Goal: Task Accomplishment & Management: Complete application form

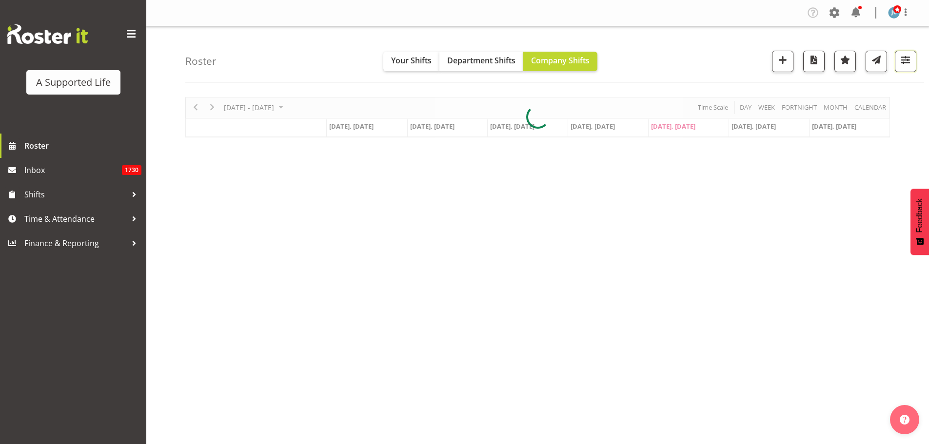
click at [907, 58] on span "button" at bounding box center [906, 60] width 13 height 13
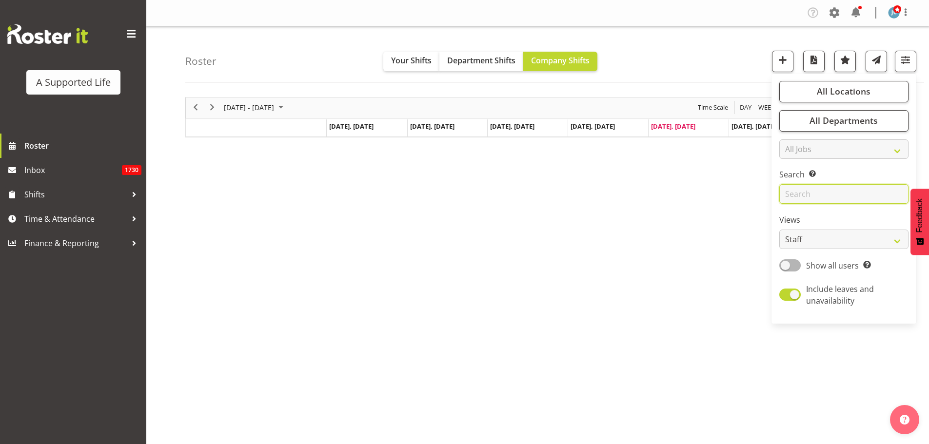
click at [823, 191] on input "text" at bounding box center [844, 194] width 129 height 20
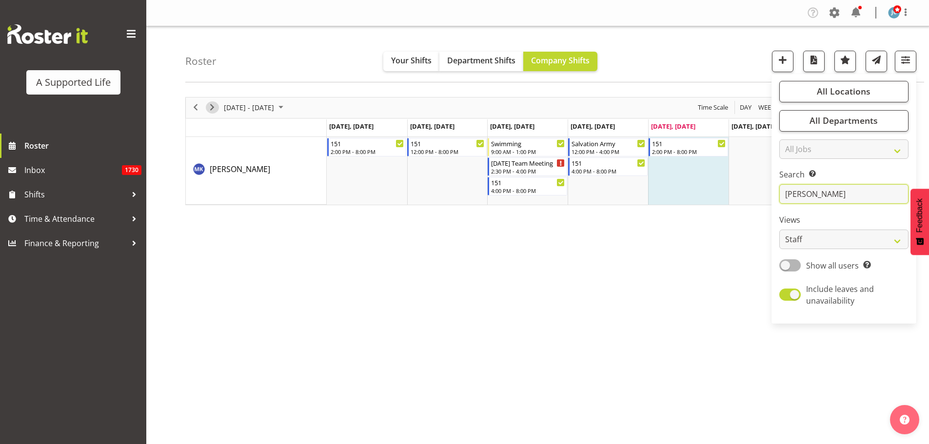
type input "[PERSON_NAME]"
click at [217, 110] on span "Next" at bounding box center [212, 107] width 12 height 12
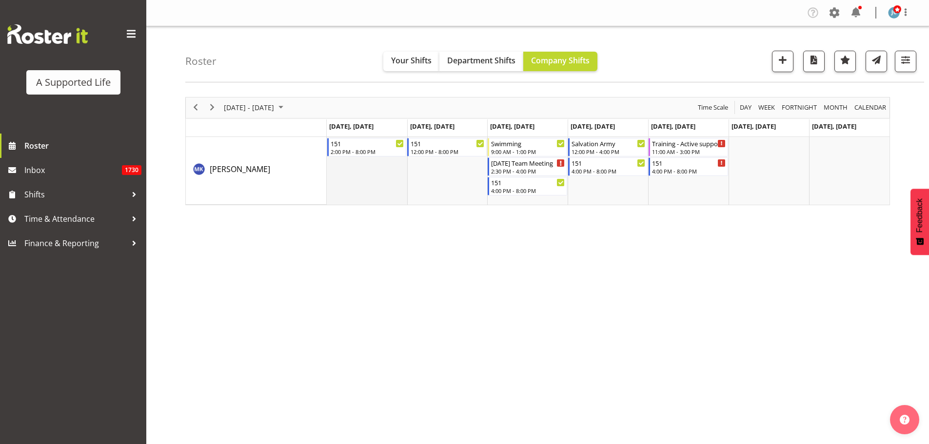
click at [360, 187] on td "Timeline Week of August 29, 2025" at bounding box center [367, 171] width 80 height 68
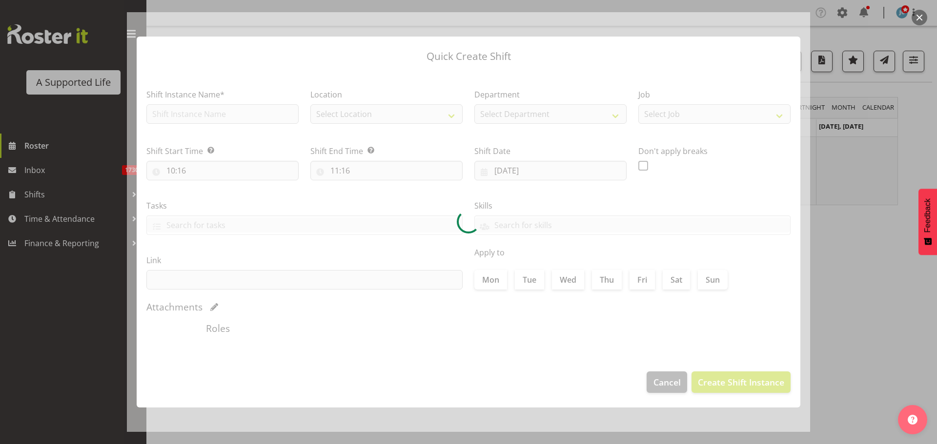
type input "25/08/2025"
checkbox input "true"
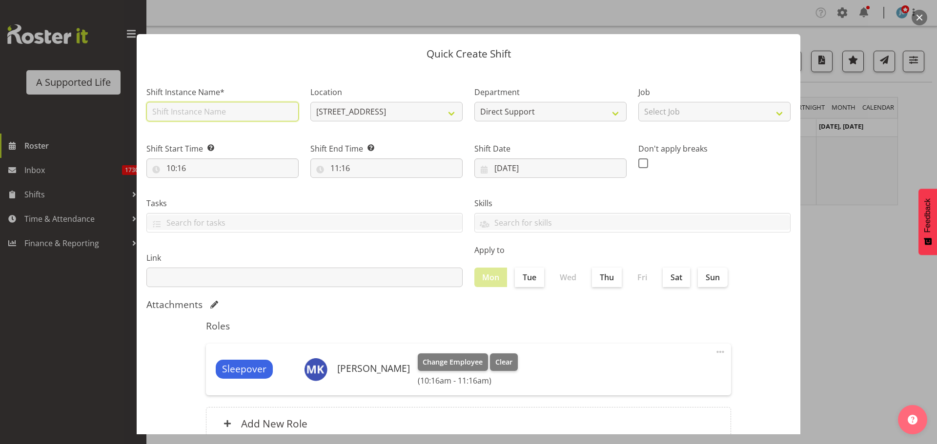
click at [237, 118] on input "text" at bounding box center [222, 112] width 152 height 20
type input "Training"
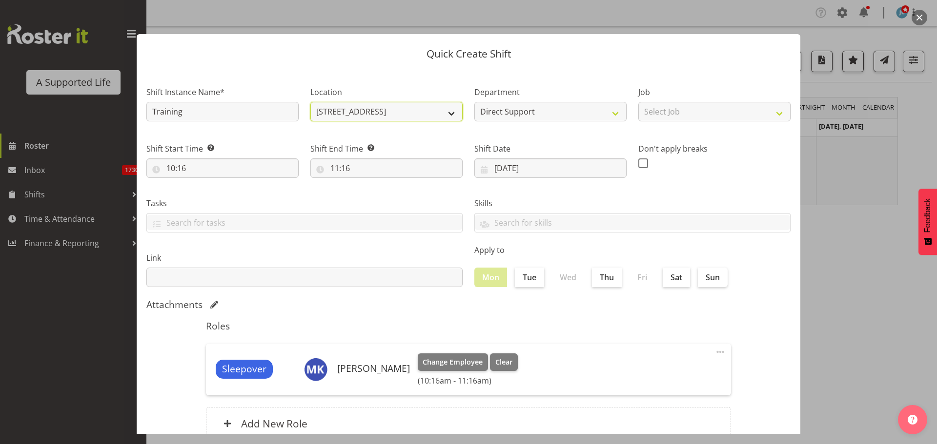
click at [354, 106] on select "151 Edmonton Road 1.241 Edmonton Road 102 Lincoln Road 12b Coletta Lane 157 Vie…" at bounding box center [386, 112] width 152 height 20
drag, startPoint x: 354, startPoint y: 106, endPoint x: 360, endPoint y: 121, distance: 15.8
click at [354, 106] on select "151 Edmonton Road 1.241 Edmonton Road 102 Lincoln Road 12b Coletta Lane 157 Vie…" at bounding box center [386, 112] width 152 height 20
select select "959"
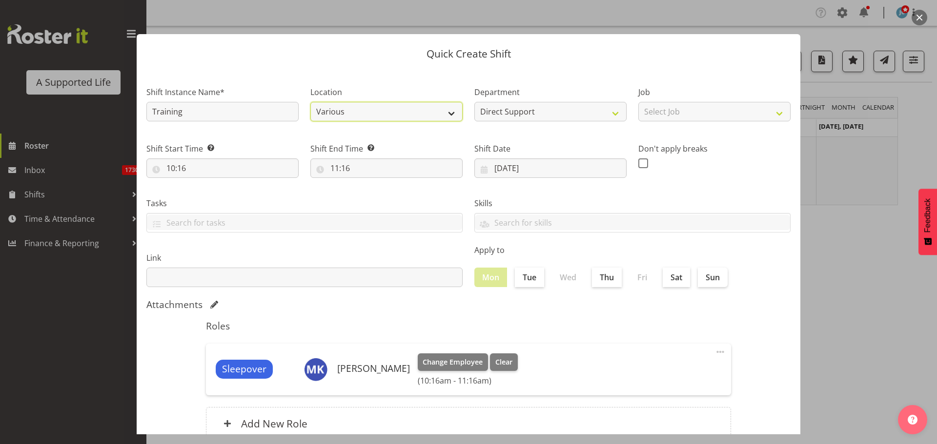
click at [310, 102] on select "151 Edmonton Road 1.241 Edmonton Road 102 Lincoln Road 12b Coletta Lane 157 Vie…" at bounding box center [386, 112] width 152 height 20
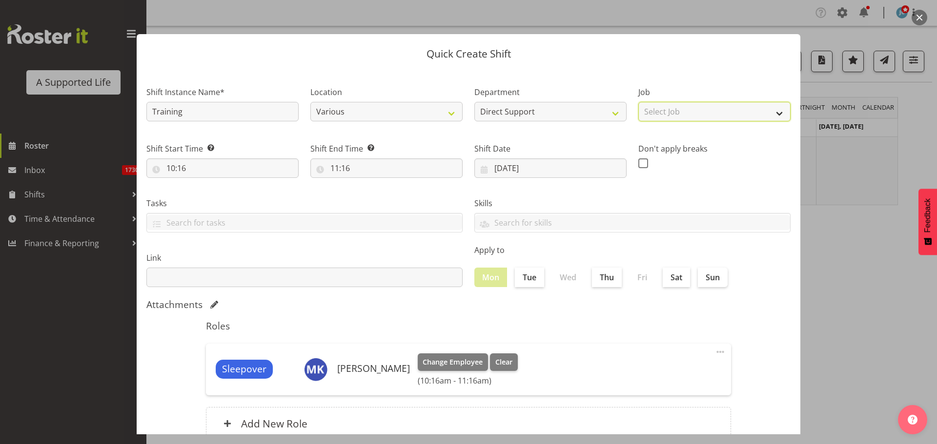
click at [664, 106] on select "Select Job Accounts and Payroll Admin Support Aspirations and Support Facilitat…" at bounding box center [714, 112] width 152 height 20
select select "4112"
click at [638, 102] on select "Select Job Accounts and Payroll Admin Support Aspirations and Support Facilitat…" at bounding box center [714, 112] width 152 height 20
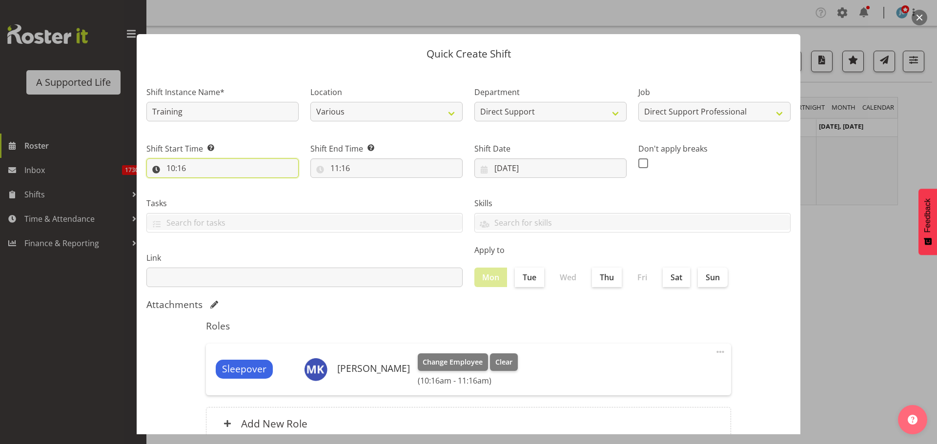
click at [249, 167] on input "10:16" at bounding box center [222, 169] width 152 height 20
click at [217, 196] on select "00 01 02 03 04 05 06 07 08 09 10 11 12 13 14 15 16 17 18 19 20 21 22 23" at bounding box center [213, 194] width 22 height 20
select select "8"
click at [202, 184] on select "00 01 02 03 04 05 06 07 08 09 10 11 12 13 14 15 16 17 18 19 20 21 22 23" at bounding box center [213, 194] width 22 height 20
type input "08:16"
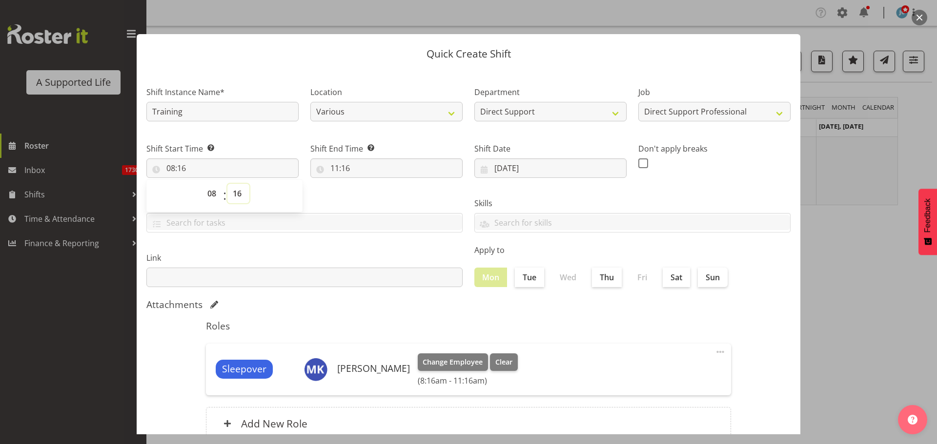
click at [237, 195] on select "00 01 02 03 04 05 06 07 08 09 10 11 12 13 14 15 16 17 18 19 20 21 22 23 24 25 2…" at bounding box center [238, 194] width 22 height 20
select select "30"
click at [227, 184] on select "00 01 02 03 04 05 06 07 08 09 10 11 12 13 14 15 16 17 18 19 20 21 22 23 24 25 2…" at bounding box center [238, 194] width 22 height 20
type input "08:30"
click at [324, 168] on input "11:16" at bounding box center [386, 169] width 152 height 20
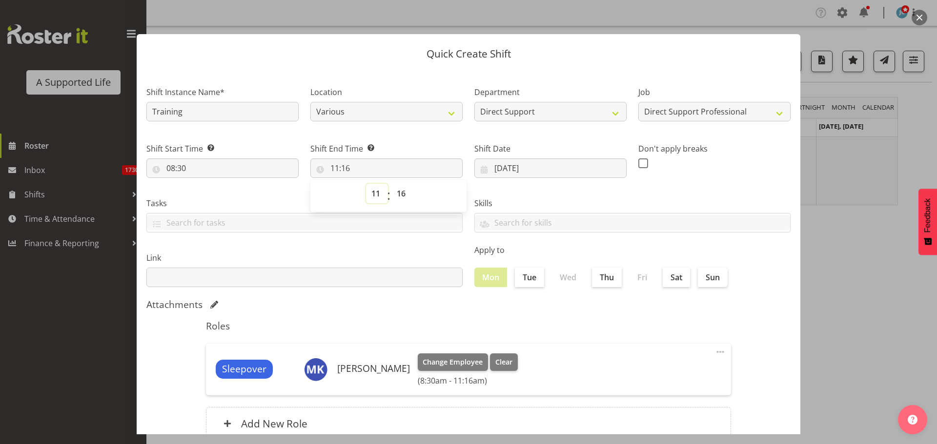
click at [378, 196] on select "00 01 02 03 04 05 06 07 08 09 10 11 12 13 14 15 16 17 18 19 20 21 22 23" at bounding box center [377, 194] width 22 height 20
select select "17"
click at [366, 184] on select "00 01 02 03 04 05 06 07 08 09 10 11 12 13 14 15 16 17 18 19 20 21 22 23" at bounding box center [377, 194] width 22 height 20
type input "17:16"
click at [398, 192] on select "00 01 02 03 04 05 06 07 08 09 10 11 12 13 14 15 16 17 18 19 20 21 22 23 24 25 2…" at bounding box center [402, 194] width 22 height 20
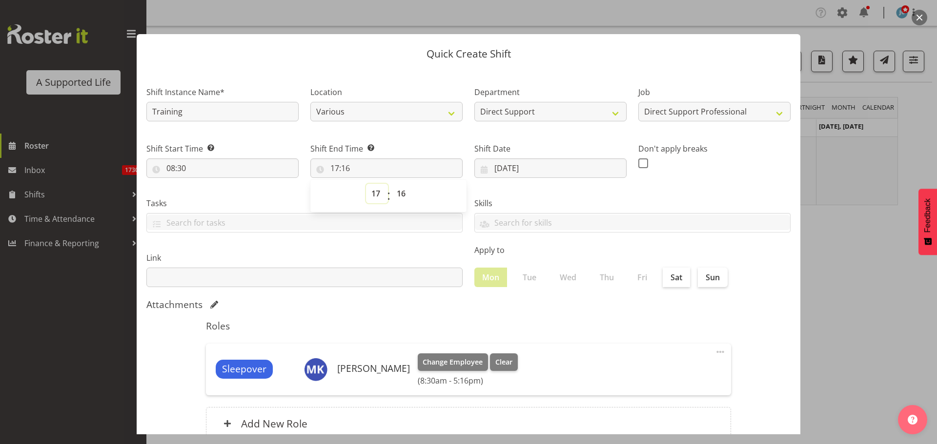
click at [383, 192] on select "00 01 02 03 04 05 06 07 08 09 10 11 12 13 14 15 16 17 18 19 20 21 22 23" at bounding box center [377, 194] width 22 height 20
select select "16"
click at [366, 184] on select "00 01 02 03 04 05 06 07 08 09 10 11 12 13 14 15 16 17 18 19 20 21 22 23" at bounding box center [377, 194] width 22 height 20
type input "16:16"
click at [405, 192] on select "00 01 02 03 04 05 06 07 08 09 10 11 12 13 14 15 16 17 18 19 20 21 22 23 24 25 2…" at bounding box center [402, 194] width 22 height 20
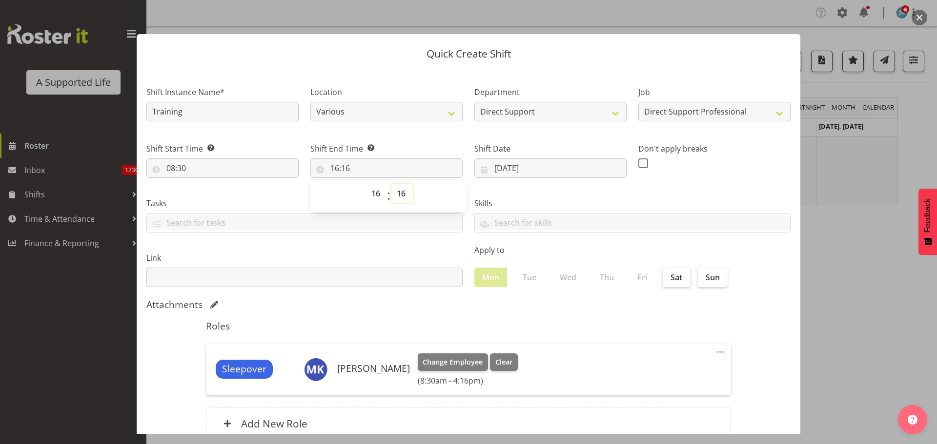
select select "30"
click at [391, 184] on select "00 01 02 03 04 05 06 07 08 09 10 11 12 13 14 15 16 17 18 19 20 21 22 23 24 25 2…" at bounding box center [402, 194] width 22 height 20
type input "16:30"
click at [391, 78] on div "Location 151 Edmonton Road 1.241 Edmonton Road 102 Lincoln Road 12b Coletta Lan…" at bounding box center [386, 101] width 164 height 57
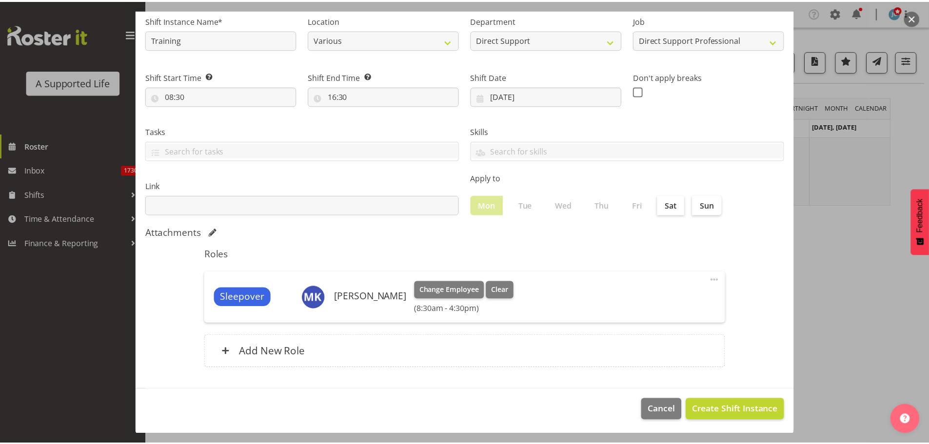
scroll to position [73, 0]
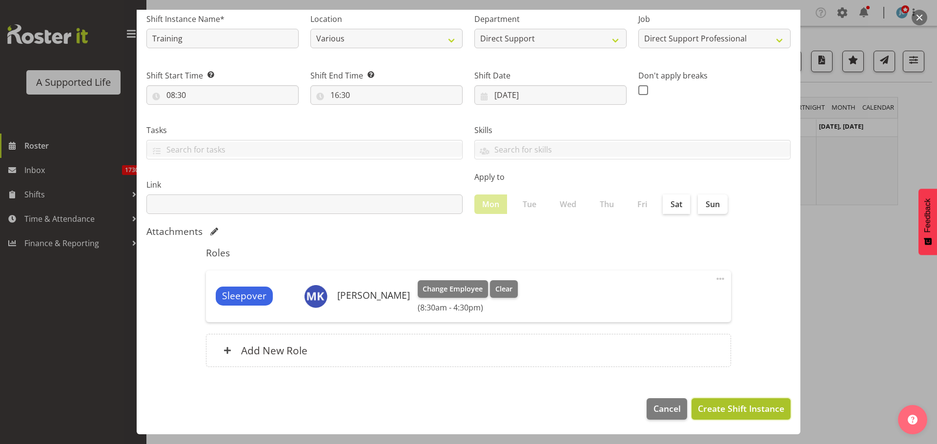
click at [744, 409] on span "Create Shift Instance" at bounding box center [741, 408] width 86 height 13
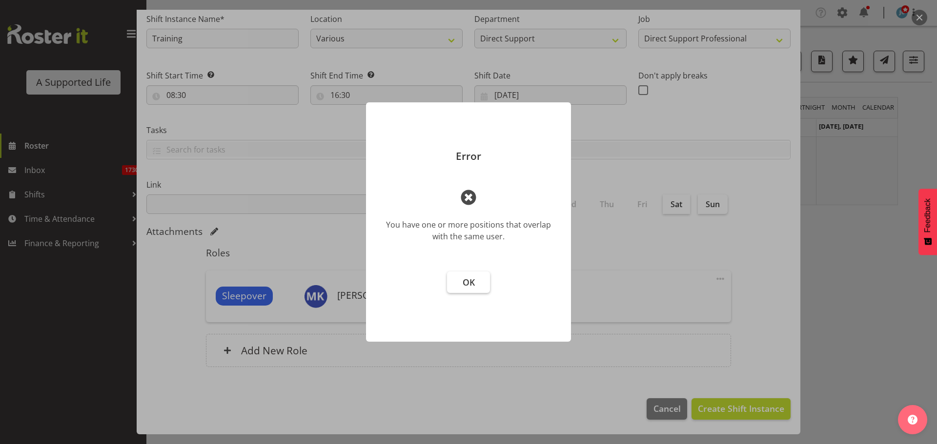
click at [470, 292] on button "OK" at bounding box center [468, 282] width 43 height 21
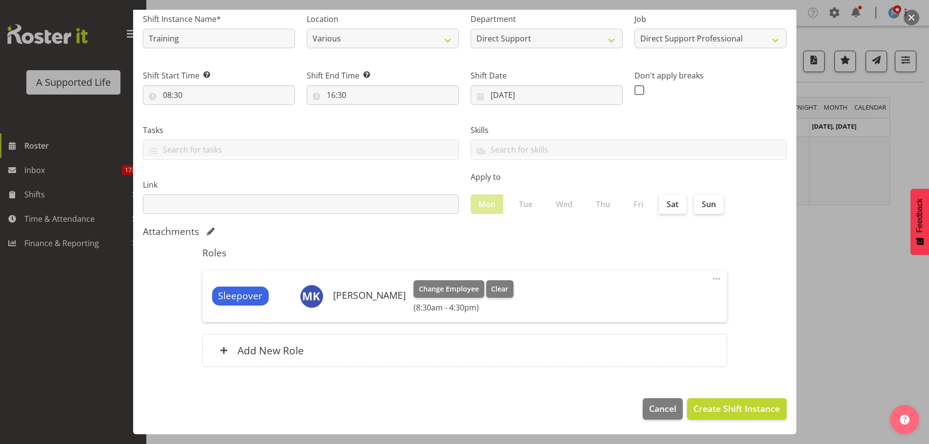
click at [914, 20] on button "button" at bounding box center [912, 18] width 16 height 16
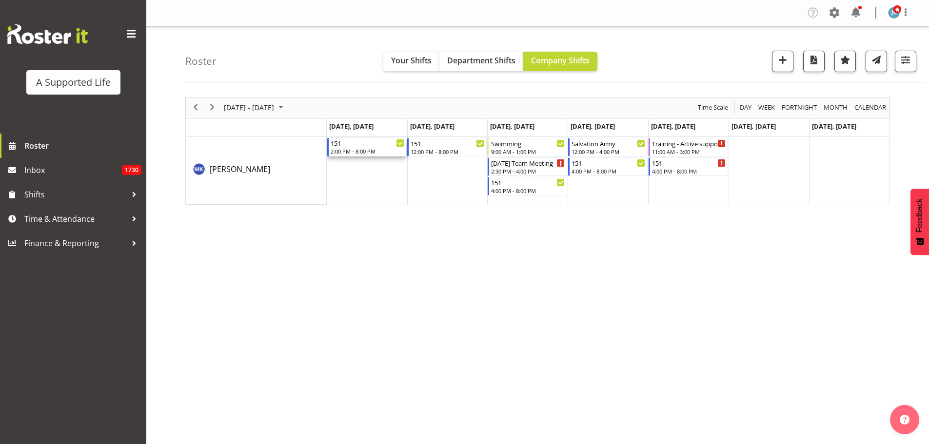
click at [367, 150] on div "2:00 PM - 8:00 PM" at bounding box center [368, 151] width 74 height 8
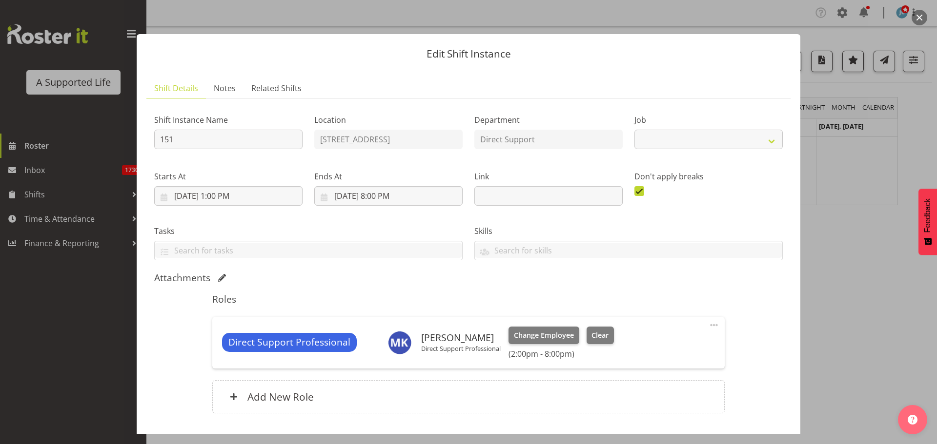
select select "4112"
click at [708, 322] on span at bounding box center [714, 326] width 12 height 12
click at [676, 342] on link "Edit" at bounding box center [673, 347] width 94 height 18
select select "7"
select select "2025"
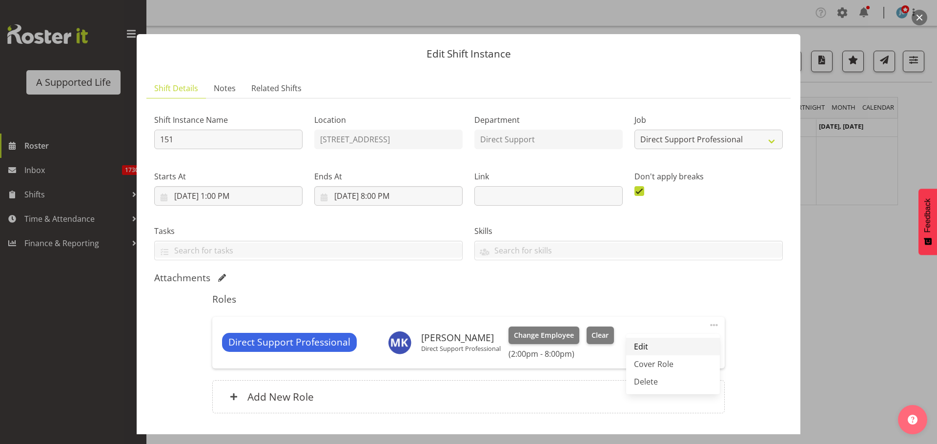
select select "14"
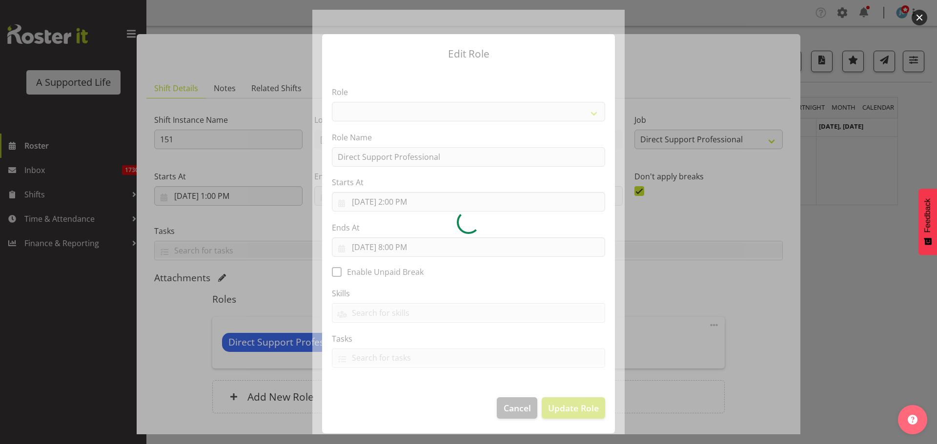
select select "519"
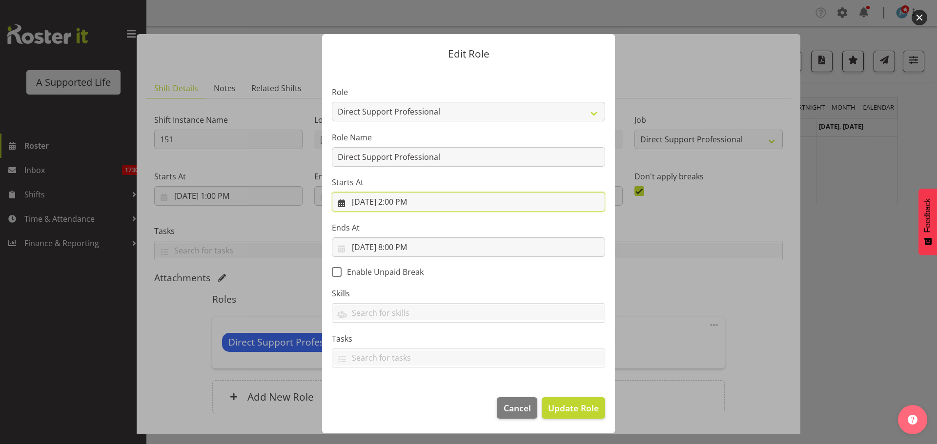
click at [397, 203] on input "8/25/2025, 2:00 PM" at bounding box center [468, 202] width 273 height 20
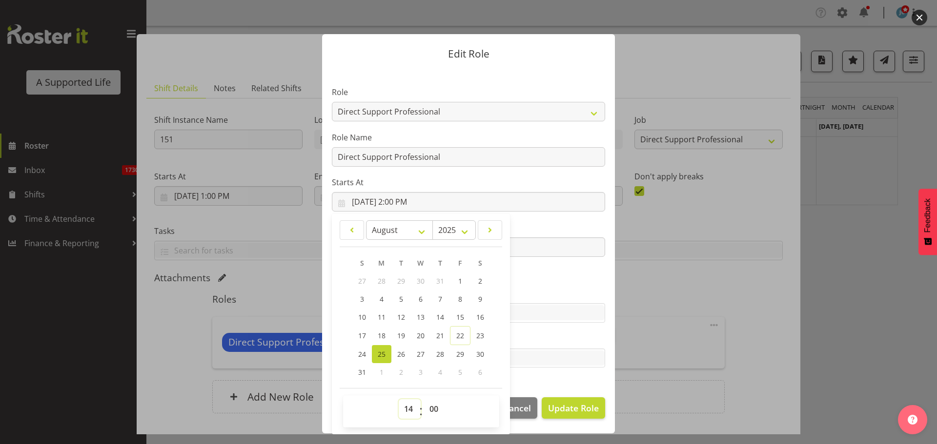
click at [414, 410] on select "00 01 02 03 04 05 06 07 08 09 10 11 12 13 14 15 16 17 18 19 20 21 22 23" at bounding box center [410, 410] width 22 height 20
select select "16"
click at [399, 400] on select "00 01 02 03 04 05 06 07 08 09 10 11 12 13 14 15 16 17 18 19 20 21 22 23" at bounding box center [410, 410] width 22 height 20
type input "8/25/2025, 4:00 PM"
click at [430, 404] on select "00 01 02 03 04 05 06 07 08 09 10 11 12 13 14 15 16 17 18 19 20 21 22 23 24 25 2…" at bounding box center [435, 410] width 22 height 20
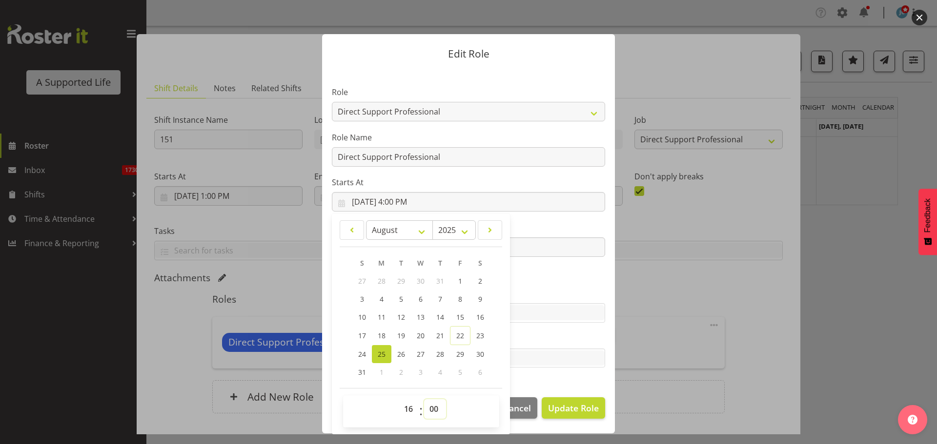
select select "30"
click at [424, 400] on select "00 01 02 03 04 05 06 07 08 09 10 11 12 13 14 15 16 17 18 19 20 21 22 23 24 25 2…" at bounding box center [435, 410] width 22 height 20
type input "8/25/2025, 4:30 PM"
click at [524, 173] on section "Role Accounts and Payroll Admin Support Aspirations & Support Facilitator Chief…" at bounding box center [468, 228] width 293 height 319
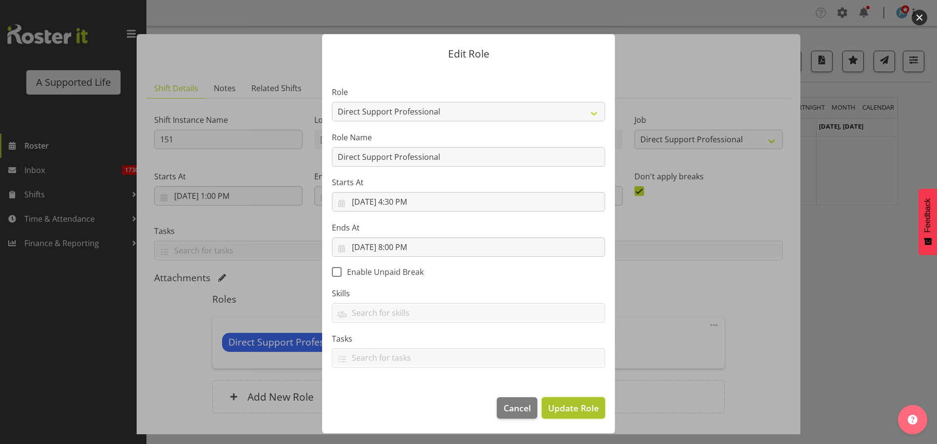
click at [578, 414] on span "Update Role" at bounding box center [573, 408] width 51 height 13
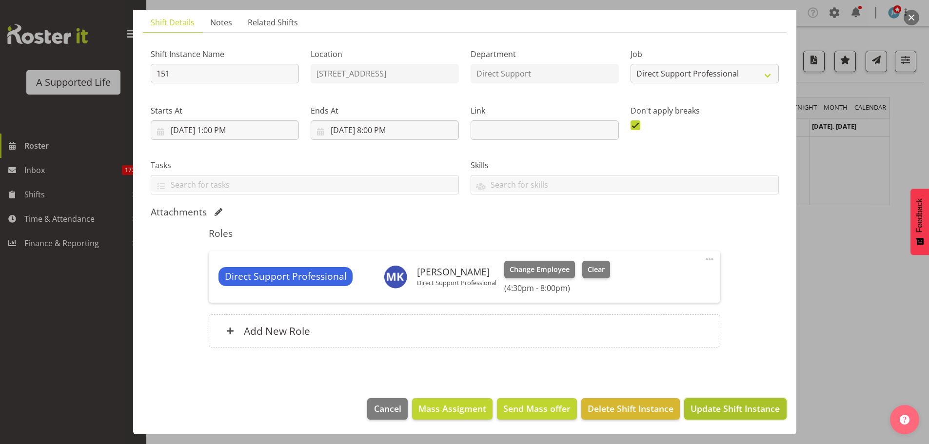
click at [761, 407] on span "Update Shift Instance" at bounding box center [735, 408] width 89 height 13
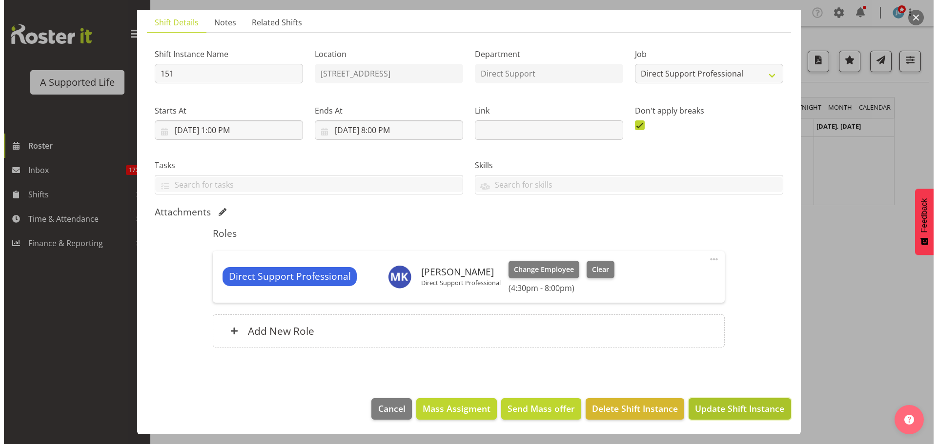
scroll to position [27, 0]
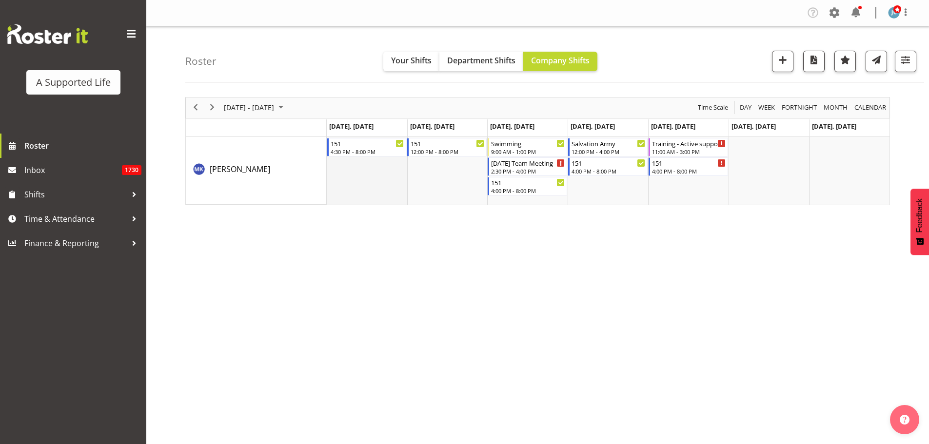
click at [390, 188] on td "Timeline Week of August 29, 2025" at bounding box center [367, 171] width 80 height 68
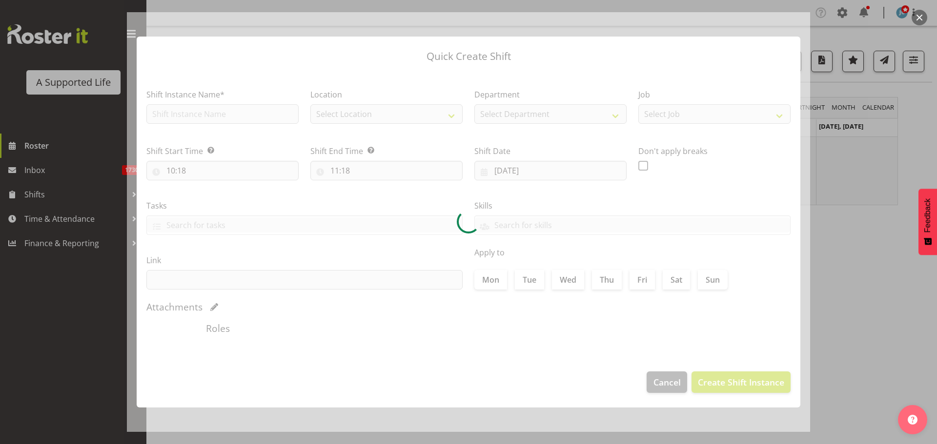
type input "25/08/2025"
checkbox input "true"
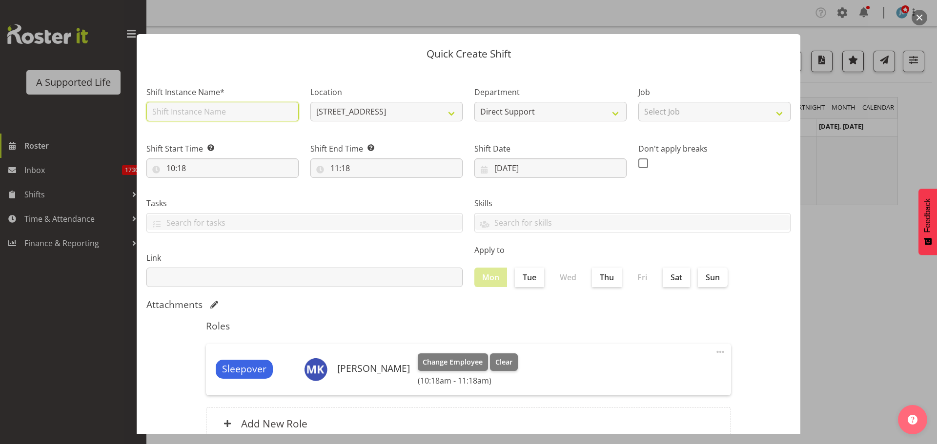
click at [266, 112] on input "text" at bounding box center [222, 112] width 152 height 20
type input "Training"
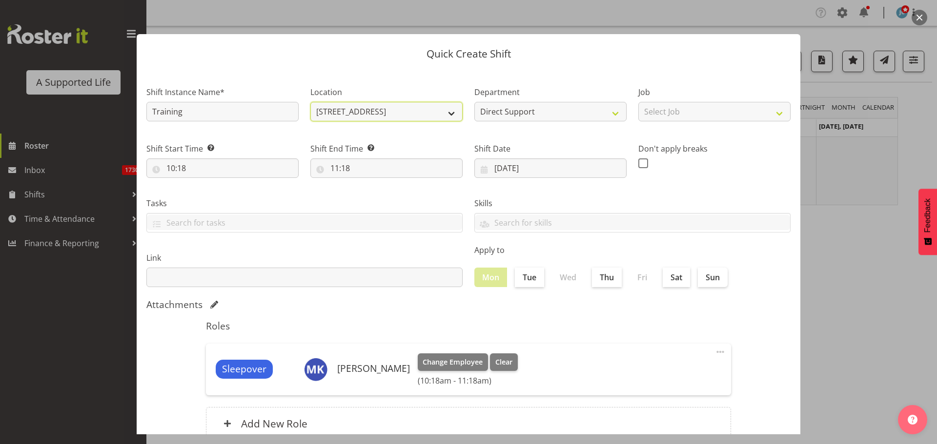
click at [342, 109] on select "151 Edmonton Road 1.241 Edmonton Road 102 Lincoln Road 12b Coletta Lane 157 Vie…" at bounding box center [386, 112] width 152 height 20
select select "959"
click at [310, 102] on select "151 Edmonton Road 1.241 Edmonton Road 102 Lincoln Road 12b Coletta Lane 157 Vie…" at bounding box center [386, 112] width 152 height 20
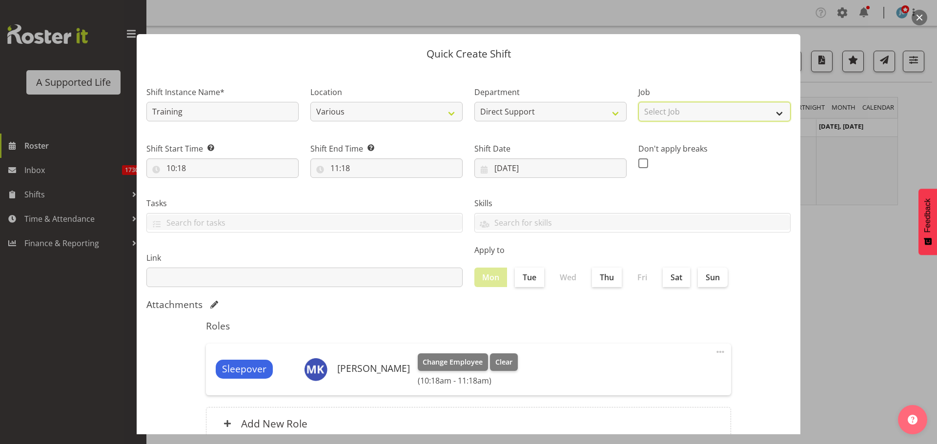
click at [721, 106] on select "Select Job Accounts and Payroll Admin Support Aspirations and Support Facilitat…" at bounding box center [714, 112] width 152 height 20
click at [595, 108] on select "Direct Support two4nine" at bounding box center [550, 112] width 152 height 20
drag, startPoint x: 595, startPoint y: 108, endPoint x: 584, endPoint y: 109, distance: 10.7
click at [595, 108] on select "Direct Support two4nine" at bounding box center [550, 112] width 152 height 20
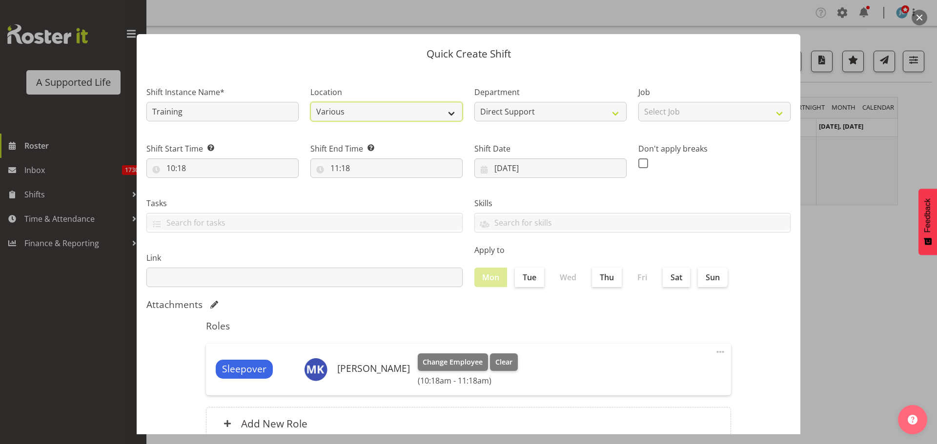
click at [422, 113] on select "151 Edmonton Road 1.241 Edmonton Road 102 Lincoln Road 12b Coletta Lane 157 Vie…" at bounding box center [386, 112] width 152 height 20
click at [734, 98] on label "Job" at bounding box center [714, 92] width 152 height 12
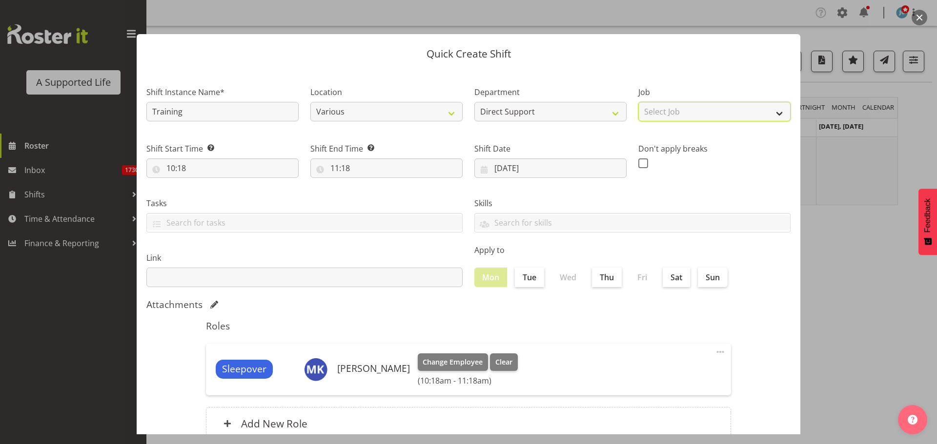
click at [733, 109] on select "Select Job Accounts and Payroll Admin Support Aspirations and Support Facilitat…" at bounding box center [714, 112] width 152 height 20
select select "4112"
click at [638, 102] on select "Select Job Accounts and Payroll Admin Support Aspirations and Support Facilitat…" at bounding box center [714, 112] width 152 height 20
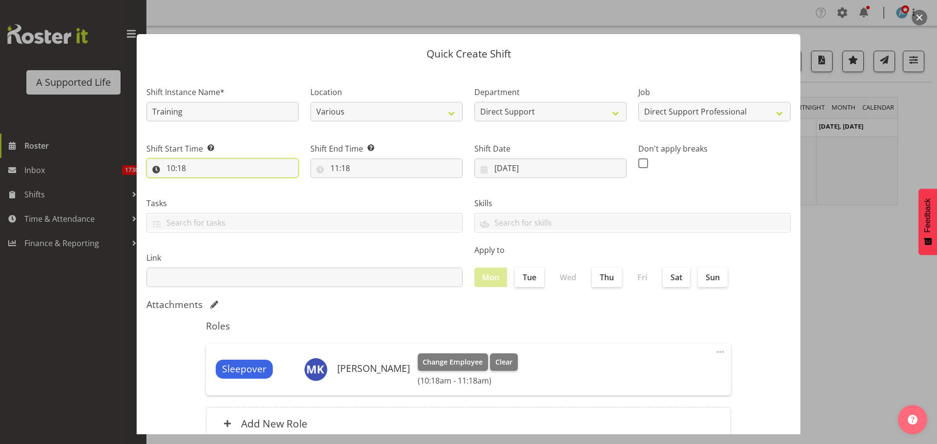
click at [243, 174] on input "10:18" at bounding box center [222, 169] width 152 height 20
click at [215, 201] on select "00 01 02 03 04 05 06 07 08 09 10 11 12 13 14 15 16 17 18 19 20 21 22 23" at bounding box center [213, 194] width 22 height 20
select select "8"
click at [202, 184] on select "00 01 02 03 04 05 06 07 08 09 10 11 12 13 14 15 16 17 18 19 20 21 22 23" at bounding box center [213, 194] width 22 height 20
type input "08:18"
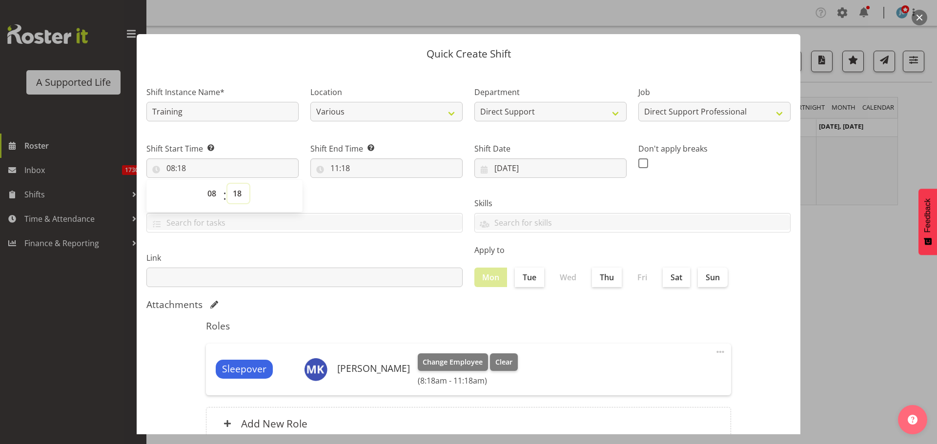
drag, startPoint x: 238, startPoint y: 195, endPoint x: 237, endPoint y: 188, distance: 7.3
click at [237, 195] on select "00 01 02 03 04 05 06 07 08 09 10 11 12 13 14 15 16 17 18 19 20 21 22 23 24 25 2…" at bounding box center [238, 194] width 22 height 20
select select "30"
click at [227, 184] on select "00 01 02 03 04 05 06 07 08 09 10 11 12 13 14 15 16 17 18 19 20 21 22 23 24 25 2…" at bounding box center [238, 194] width 22 height 20
type input "08:30"
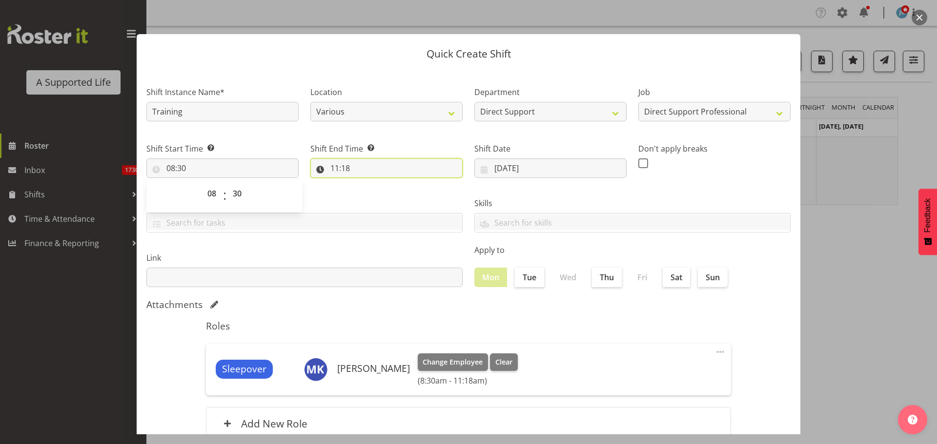
click at [340, 170] on input "11:18" at bounding box center [386, 169] width 152 height 20
click at [379, 189] on select "00 01 02 03 04 05 06 07 08 09 10 11 12 13 14 15 16 17 18 19 20 21 22 23" at bounding box center [377, 194] width 22 height 20
select select "17"
click at [366, 184] on select "00 01 02 03 04 05 06 07 08 09 10 11 12 13 14 15 16 17 18 19 20 21 22 23" at bounding box center [377, 194] width 22 height 20
type input "17:18"
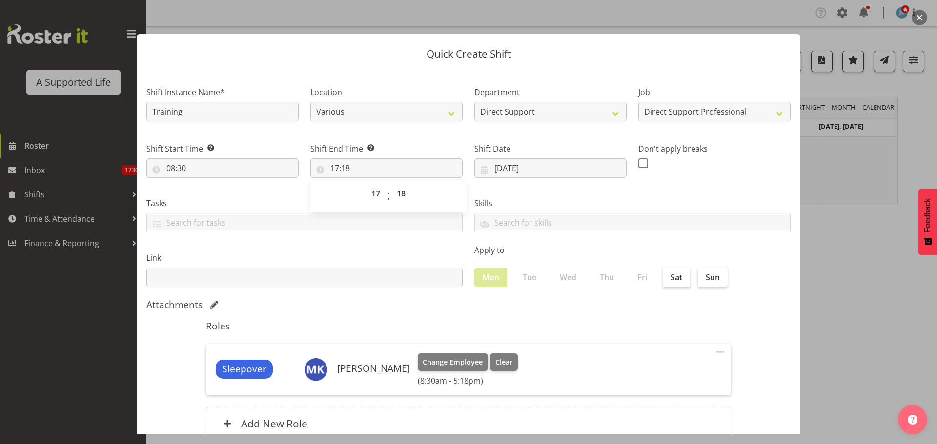
click at [414, 191] on div "00 01 02 03 04 05 06 07 08 09 10 11 12 13 14 15 16 17 18 19 20 21 22 23 : 00 01…" at bounding box center [388, 196] width 156 height 24
click at [387, 193] on span ":" at bounding box center [388, 196] width 3 height 24
click at [366, 197] on select "00 01 02 03 04 05 06 07 08 09 10 11 12 13 14 15 16 17 18 19 20 21 22 23" at bounding box center [377, 194] width 22 height 20
select select "16"
click at [366, 184] on select "00 01 02 03 04 05 06 07 08 09 10 11 12 13 14 15 16 17 18 19 20 21 22 23" at bounding box center [377, 194] width 22 height 20
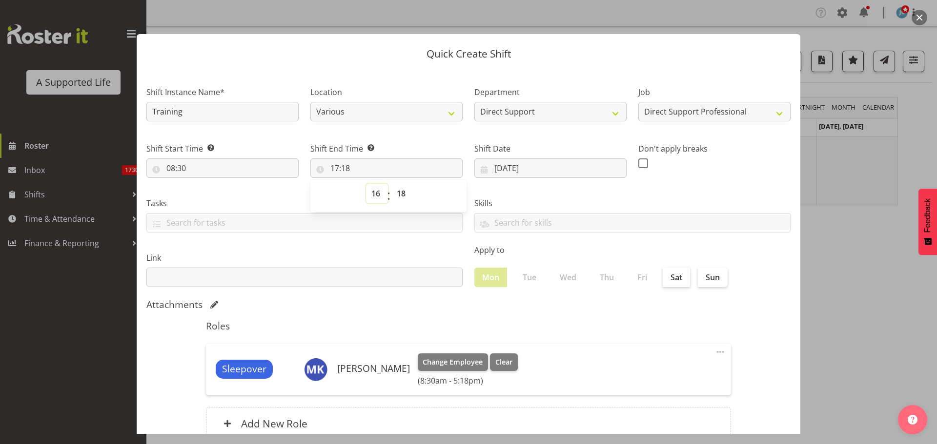
type input "16:18"
click at [394, 198] on select "00 01 02 03 04 05 06 07 08 09 10 11 12 13 14 15 16 17 18 19 20 21 22 23 24 25 2…" at bounding box center [402, 194] width 22 height 20
select select "30"
click at [391, 184] on select "00 01 02 03 04 05 06 07 08 09 10 11 12 13 14 15 16 17 18 19 20 21 22 23 24 25 2…" at bounding box center [402, 194] width 22 height 20
type input "16:30"
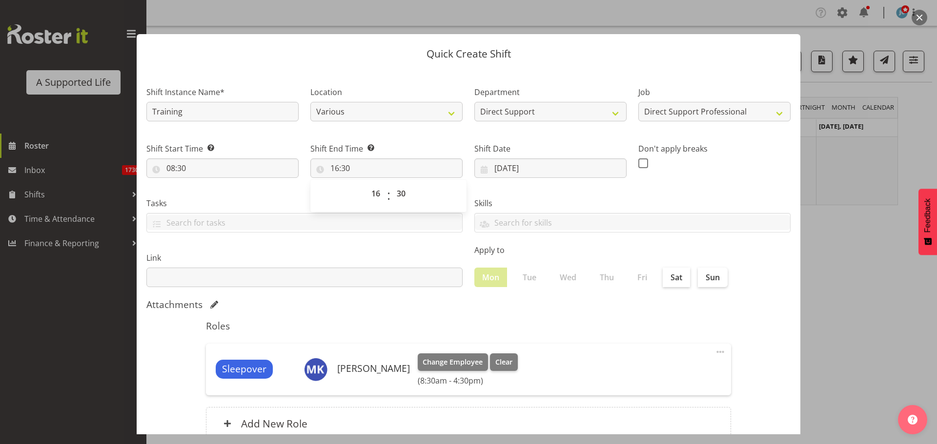
click at [392, 85] on div "Location 151 Edmonton Road 1.241 Edmonton Road 102 Lincoln Road 12b Coletta Lan…" at bounding box center [386, 101] width 164 height 57
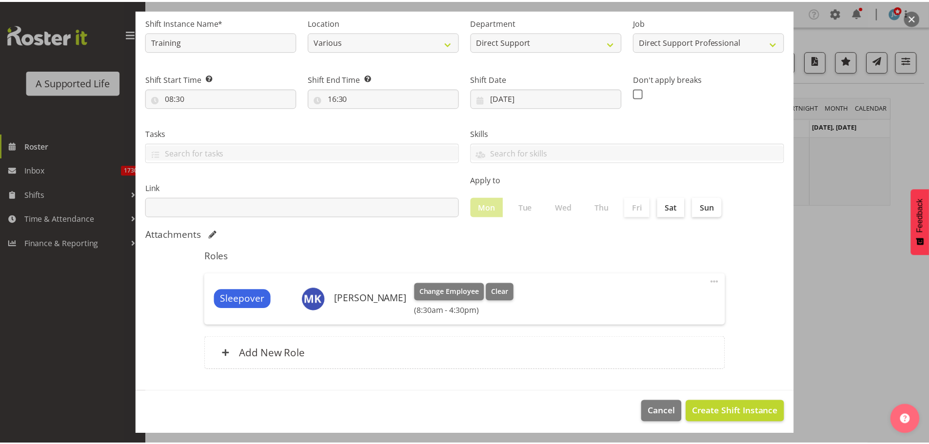
scroll to position [73, 0]
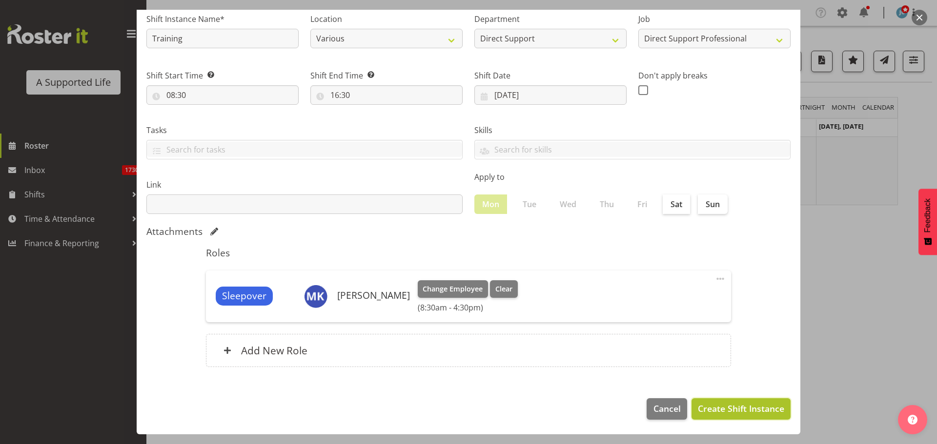
click at [742, 410] on span "Create Shift Instance" at bounding box center [741, 408] width 86 height 13
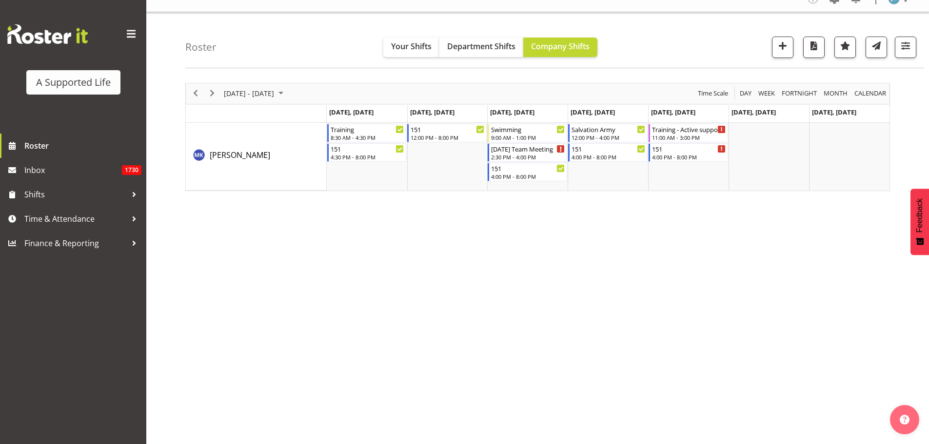
scroll to position [0, 0]
